Goal: Task Accomplishment & Management: Use online tool/utility

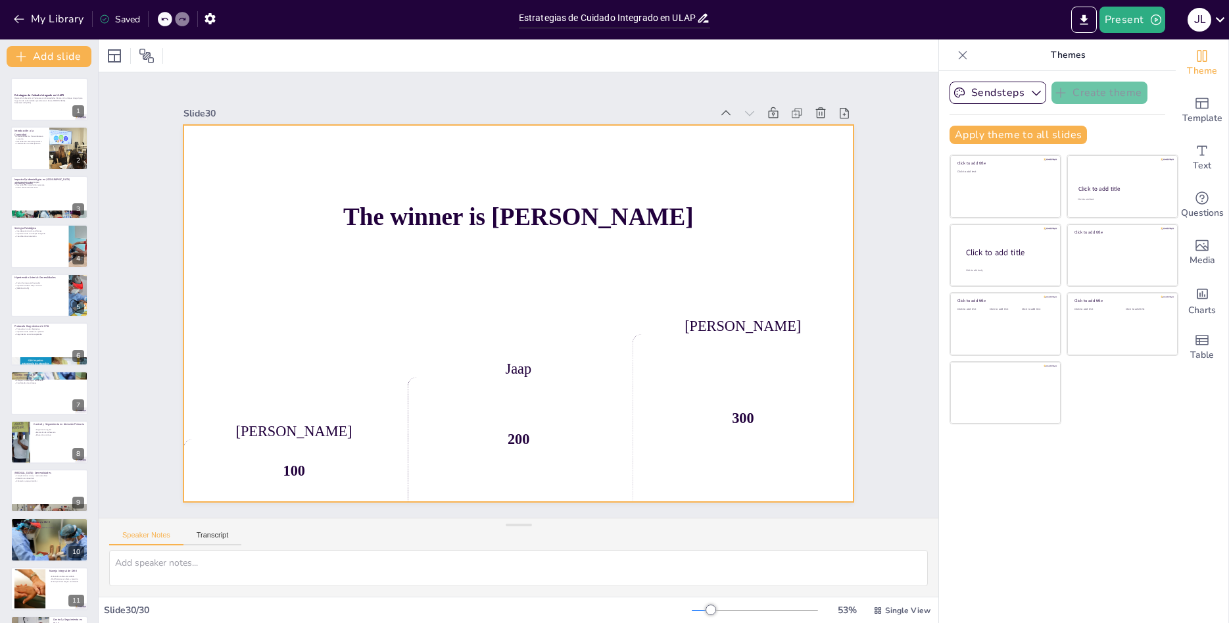
scroll to position [1, 0]
checkbox input "true"
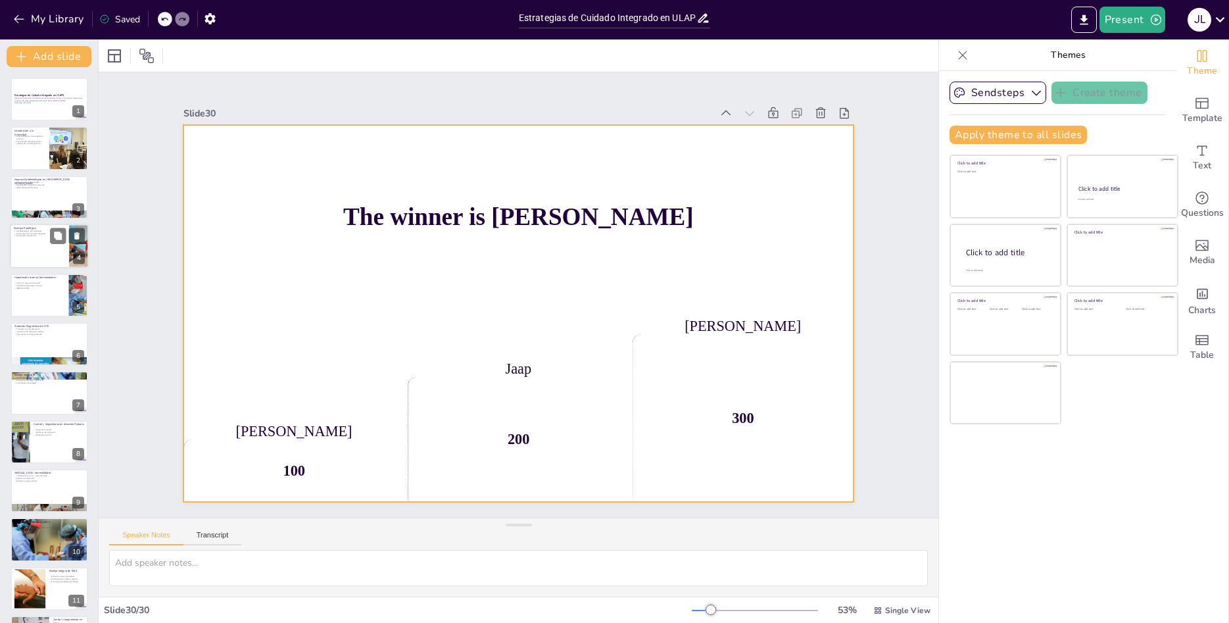
checkbox input "true"
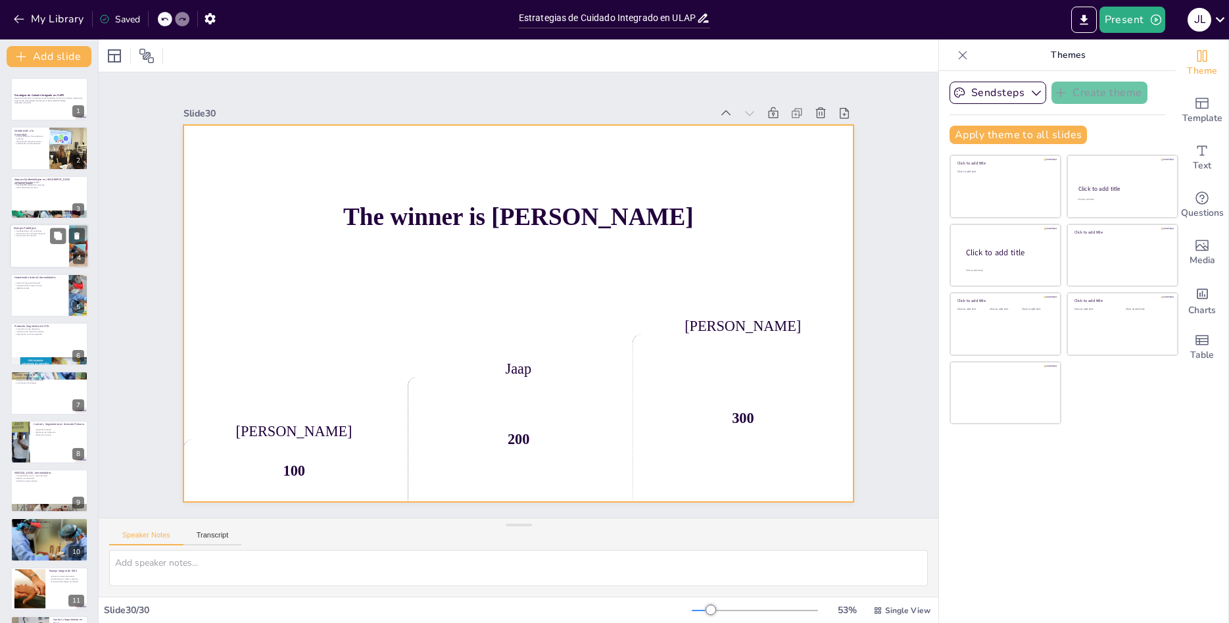
checkbox input "true"
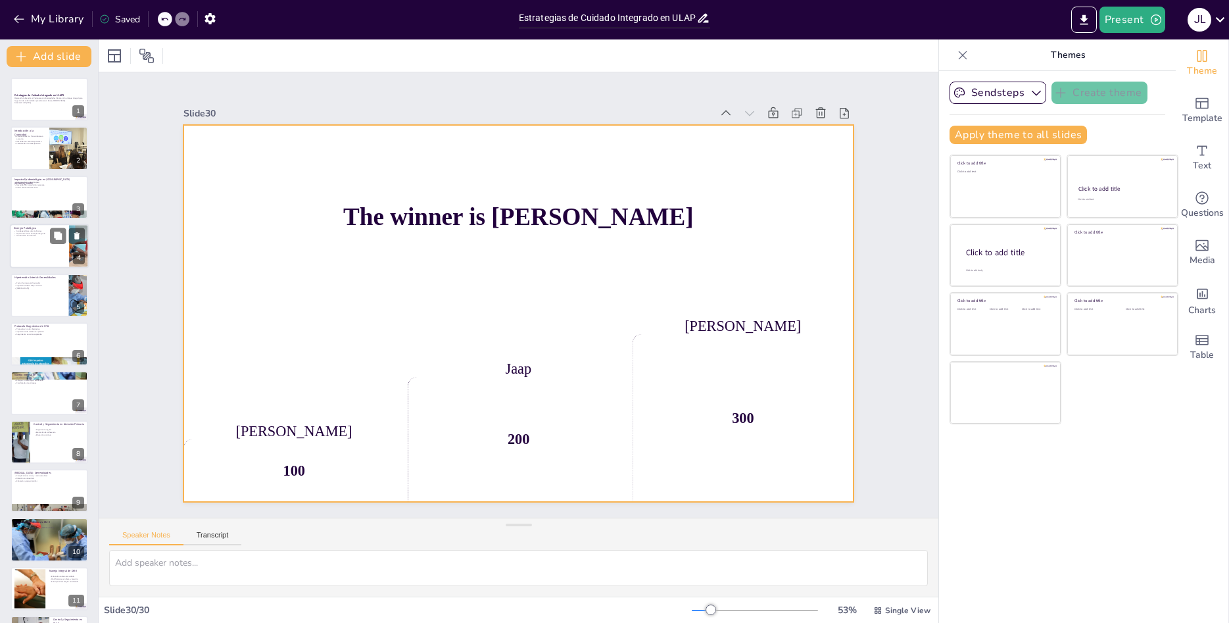
checkbox input "true"
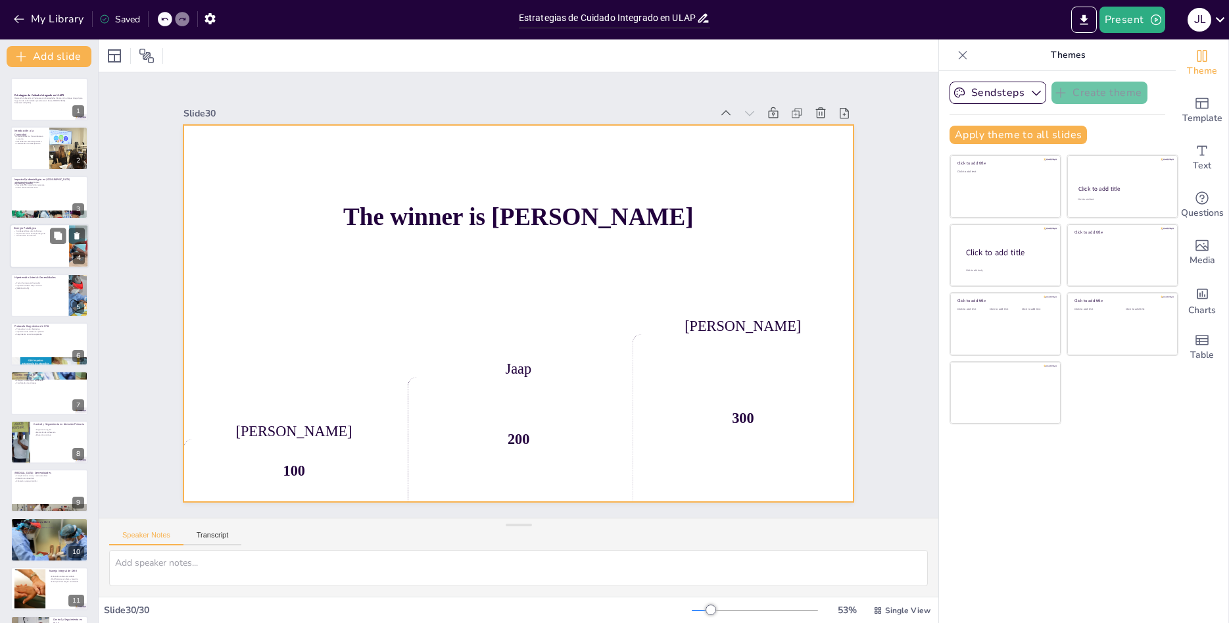
checkbox input "true"
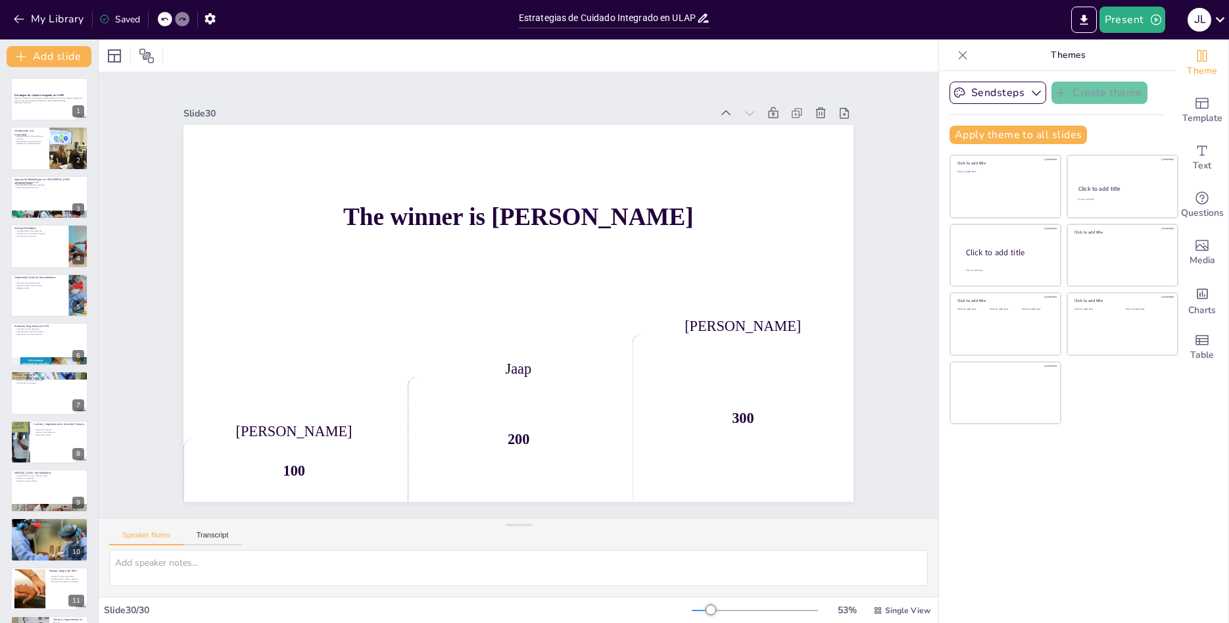
checkbox input "true"
